Goal: Check status: Check status

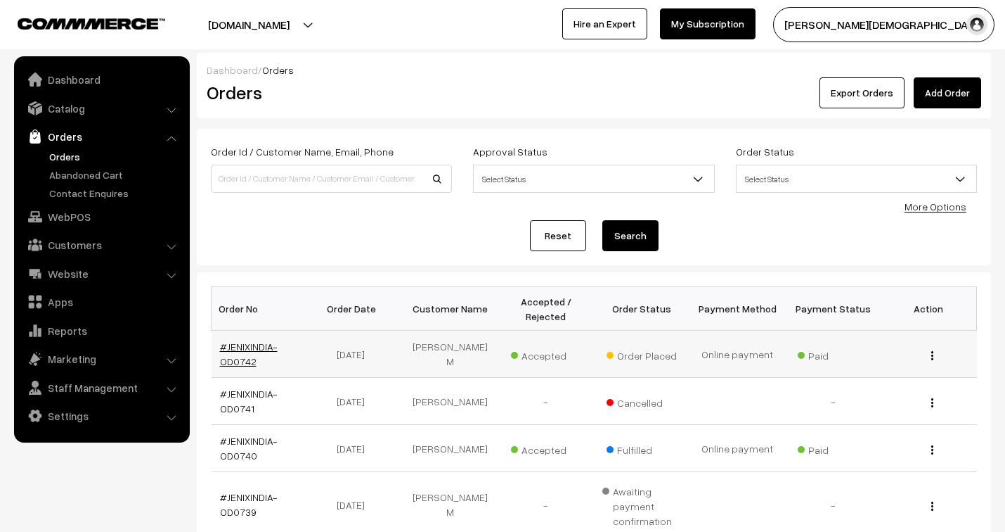
click at [251, 347] on link "#JENIXINDIA-OD0742" at bounding box center [249, 353] width 58 height 27
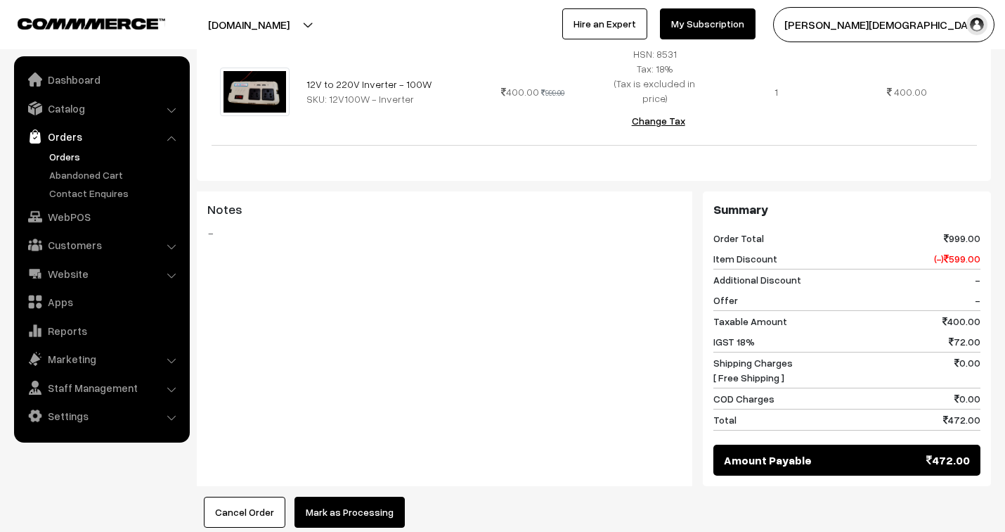
scroll to position [390, 0]
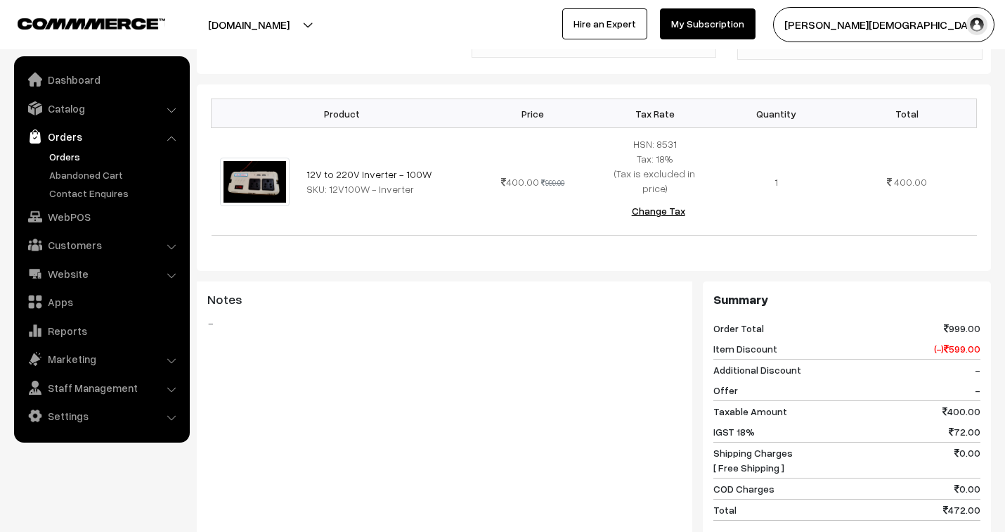
click at [51, 131] on link "Orders" at bounding box center [101, 136] width 167 height 25
click at [55, 131] on link "Orders" at bounding box center [101, 136] width 167 height 25
click at [56, 131] on link "Orders" at bounding box center [101, 136] width 167 height 25
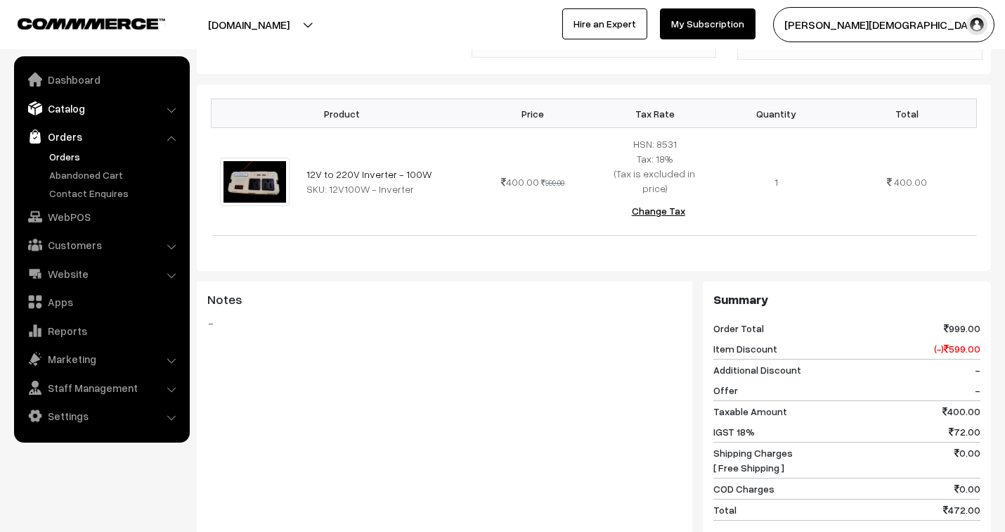
click at [71, 110] on link "Catalog" at bounding box center [101, 108] width 167 height 25
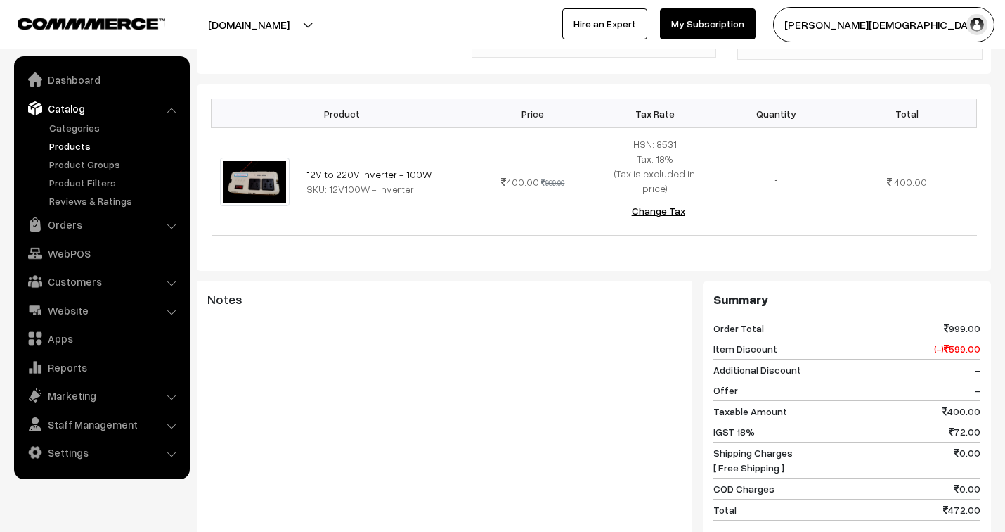
click at [77, 146] on link "Products" at bounding box center [115, 146] width 139 height 15
